Goal: Task Accomplishment & Management: Manage account settings

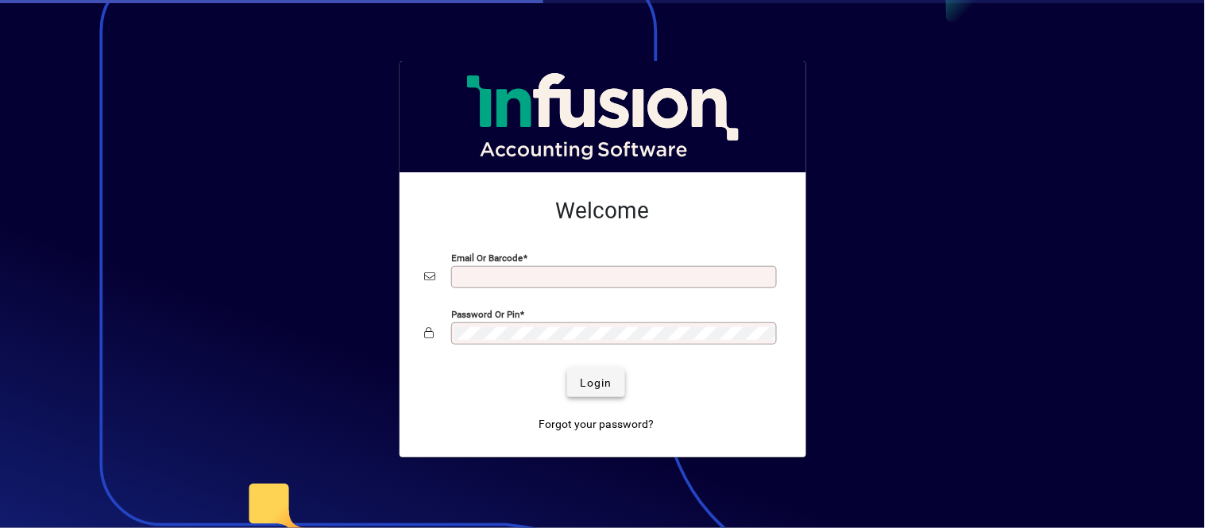
type input "**********"
click at [608, 372] on span "submit" at bounding box center [596, 383] width 58 height 38
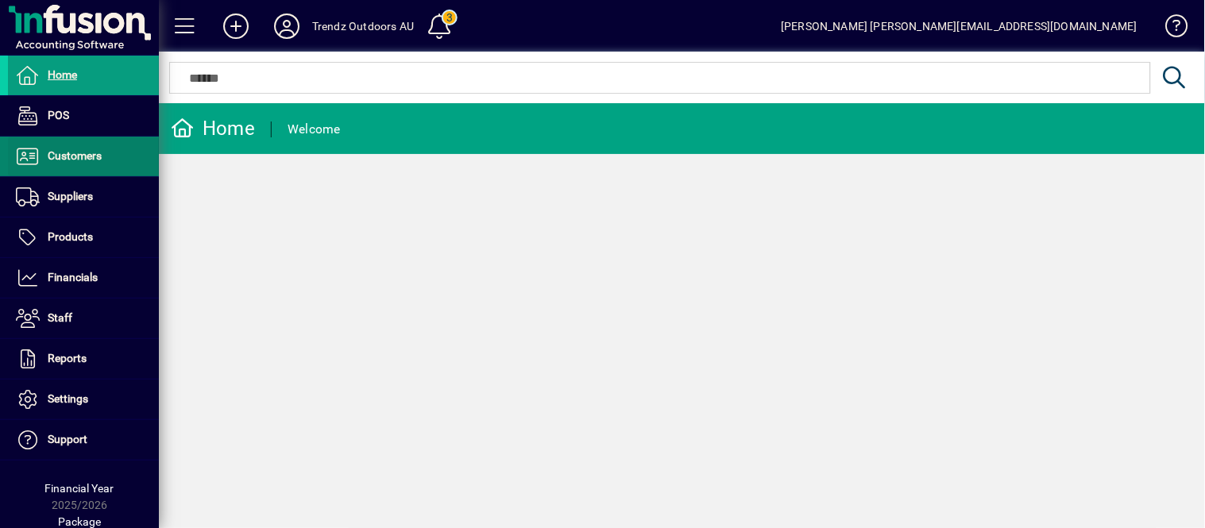
click at [83, 171] on span at bounding box center [83, 156] width 151 height 38
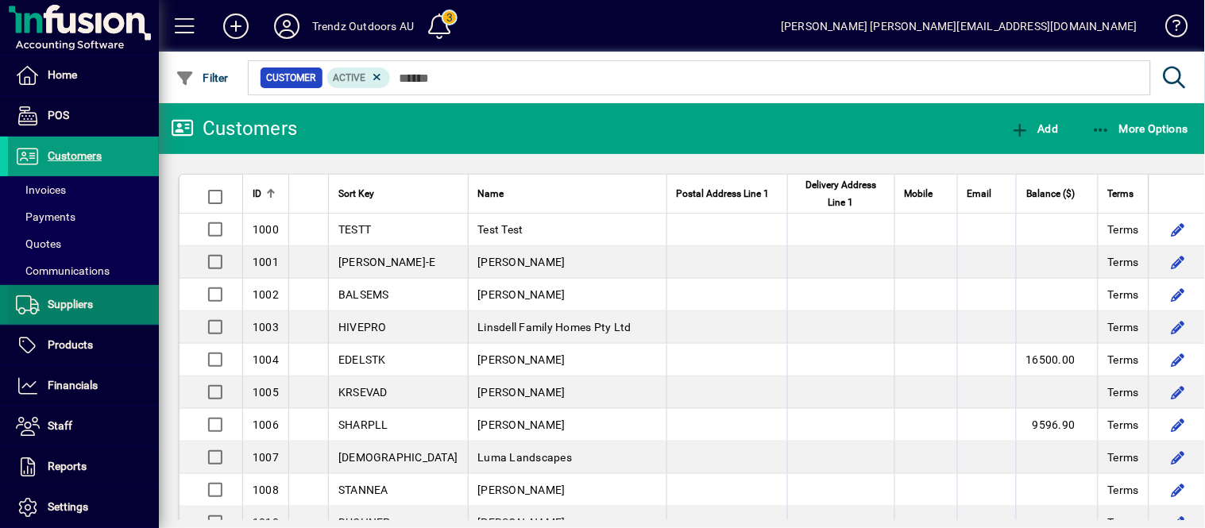
click at [85, 314] on span "Suppliers" at bounding box center [50, 304] width 85 height 19
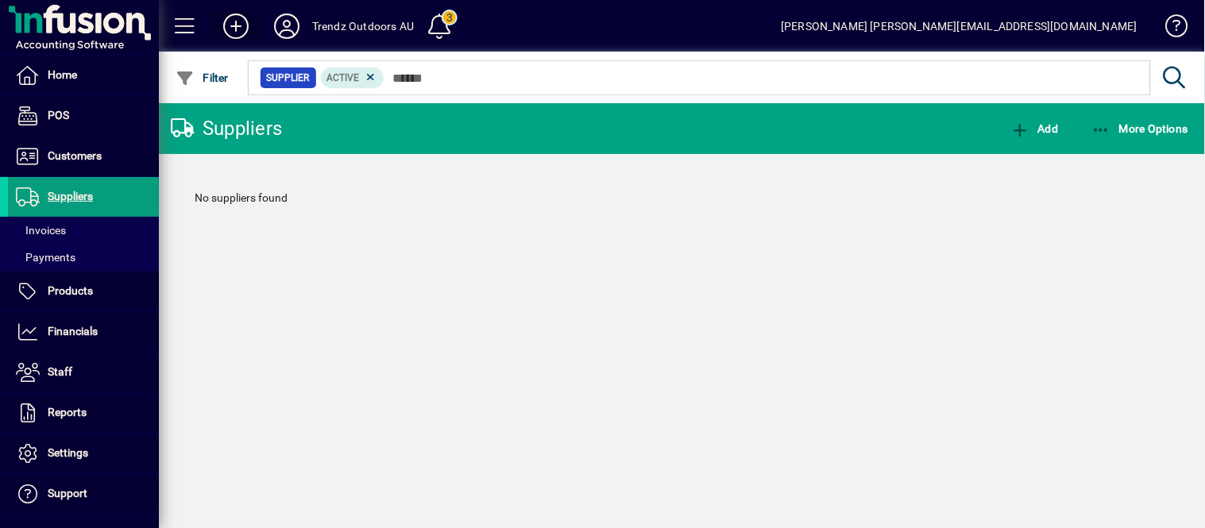
click at [235, 16] on icon at bounding box center [236, 26] width 32 height 25
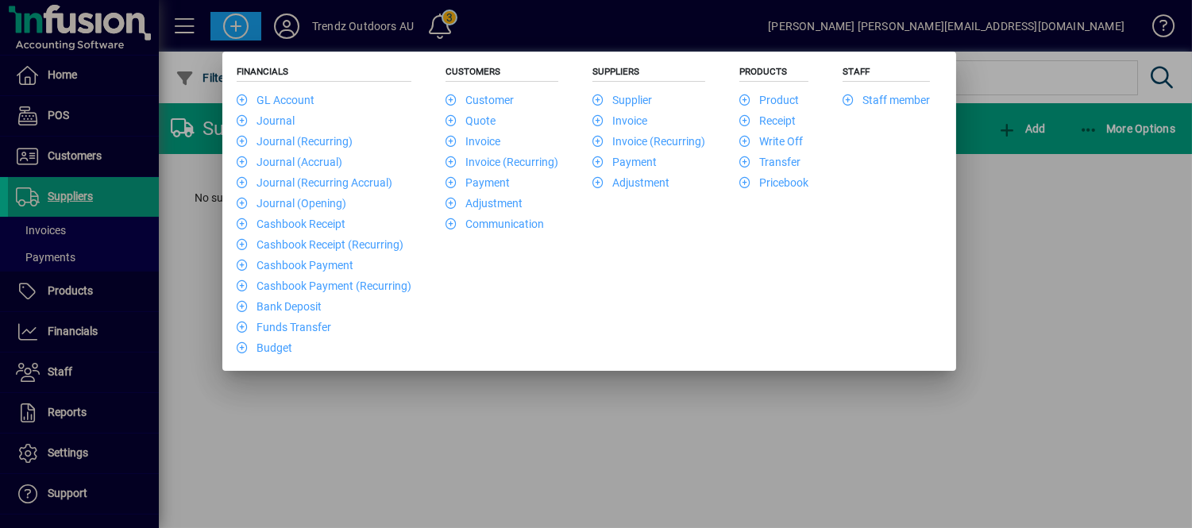
click at [302, 37] on div at bounding box center [596, 264] width 1192 height 528
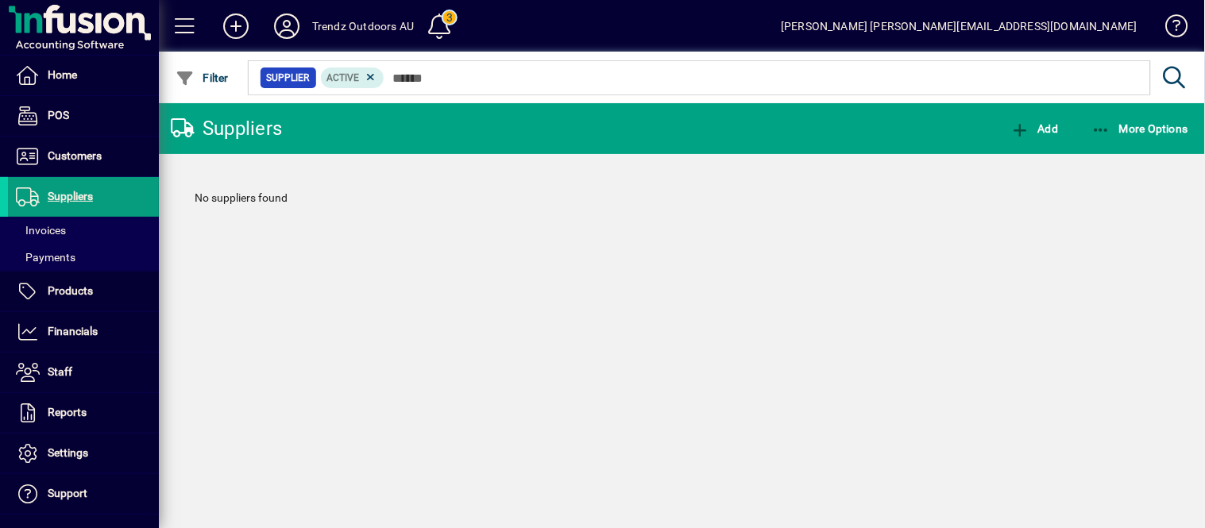
click at [299, 27] on icon at bounding box center [287, 26] width 32 height 25
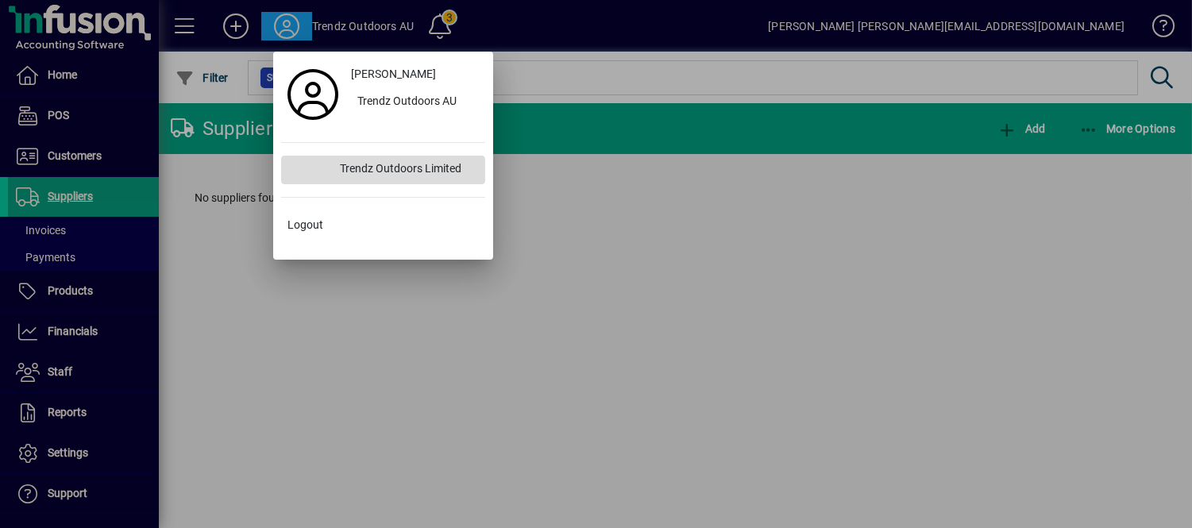
click at [402, 176] on div "Trendz Outdoors Limited" at bounding box center [406, 170] width 158 height 29
